Goal: Navigation & Orientation: Find specific page/section

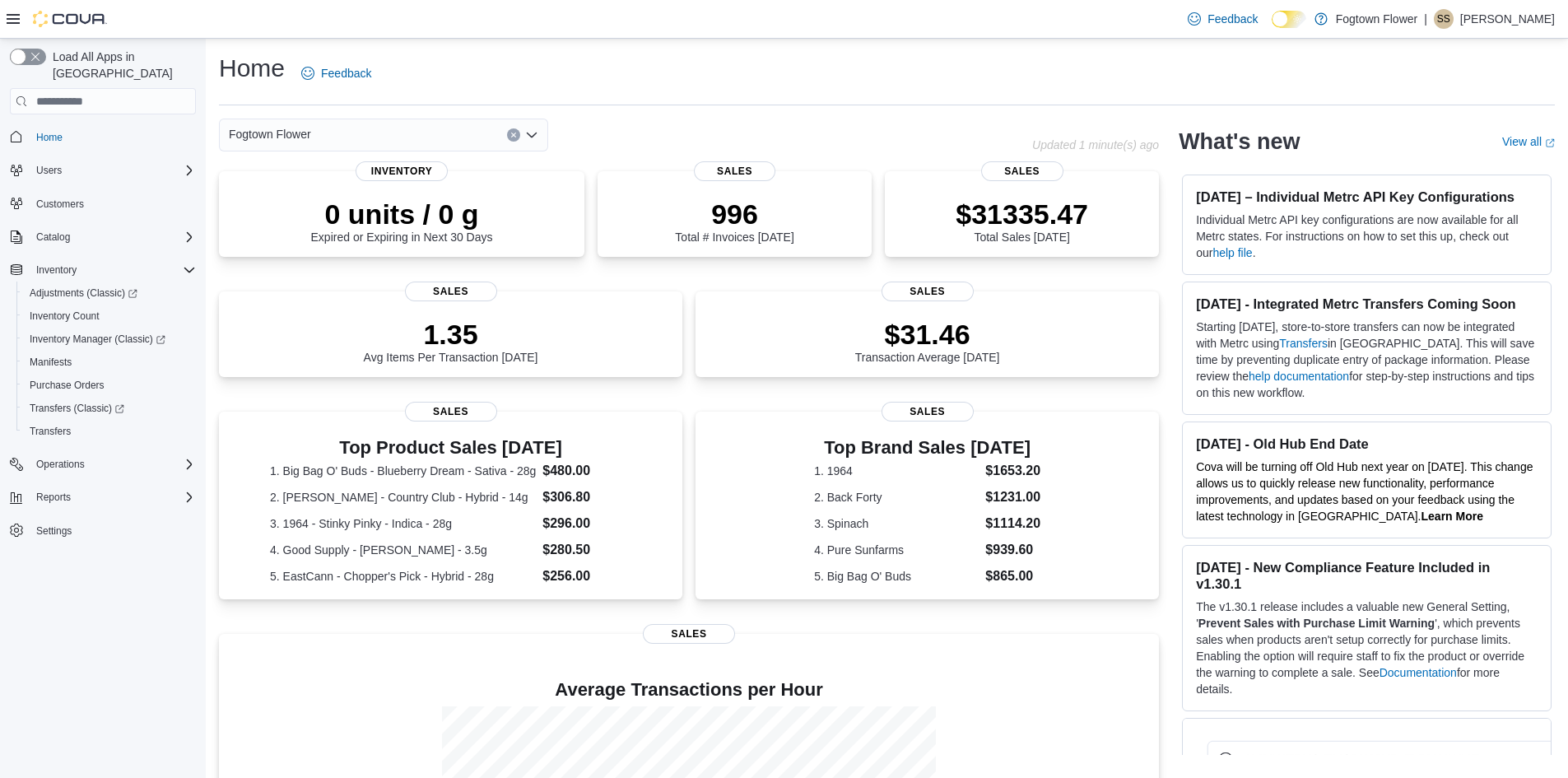
click at [1481, 15] on p "Sina Sabetghadam" at bounding box center [1508, 19] width 94 height 20
click at [1459, 163] on span "Sign Out" at bounding box center [1448, 161] width 44 height 17
